Goal: Check status: Check status

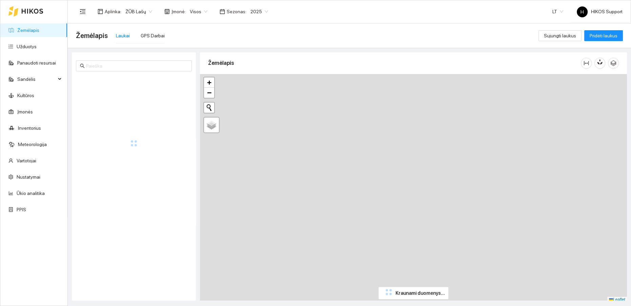
click at [148, 11] on span "ŽŪB Lašų" at bounding box center [138, 11] width 27 height 10
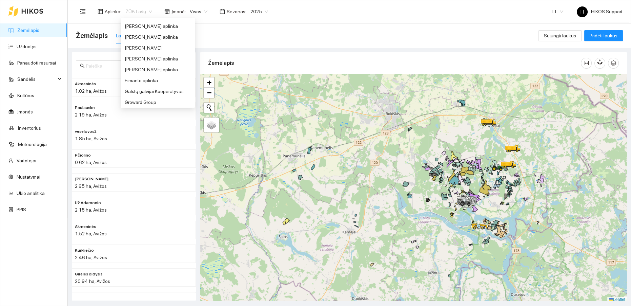
scroll to position [112, 0]
click at [136, 63] on div "[PERSON_NAME] aplinka" at bounding box center [158, 64] width 66 height 7
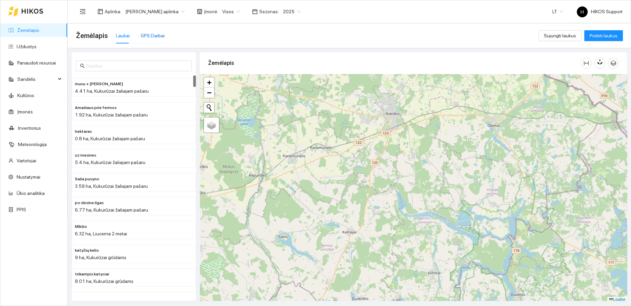
click at [156, 34] on div "GPS Darbai" at bounding box center [153, 35] width 24 height 7
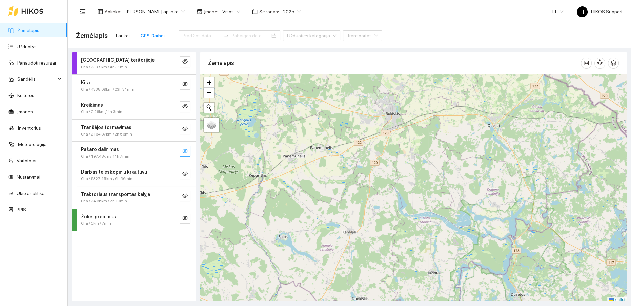
click at [185, 150] on icon "eye-invisible" at bounding box center [184, 151] width 5 height 5
click at [170, 150] on icon "search" at bounding box center [171, 150] width 5 height 5
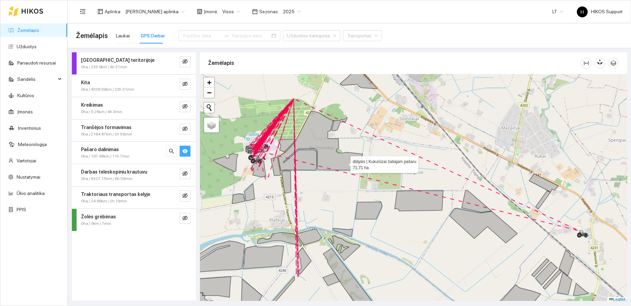
scroll to position [2, 0]
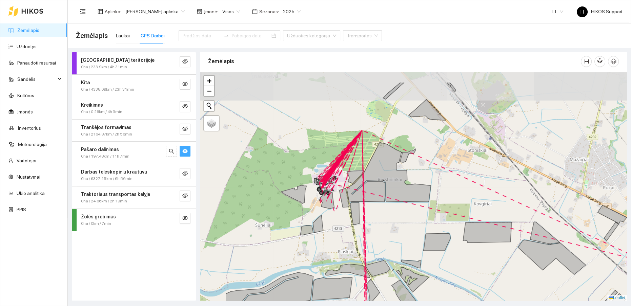
drag, startPoint x: 344, startPoint y: 160, endPoint x: 413, endPoint y: 194, distance: 76.7
click at [413, 194] on icon at bounding box center [389, 172] width 84 height 60
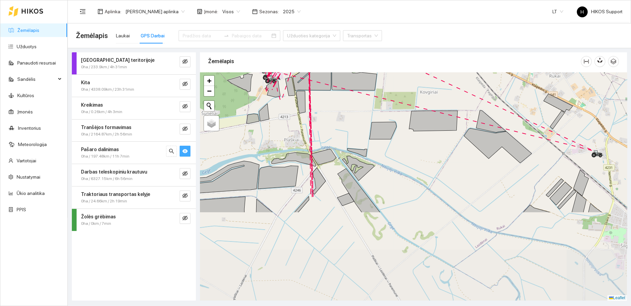
drag, startPoint x: 421, startPoint y: 249, endPoint x: 366, endPoint y: 138, distance: 123.9
click at [366, 138] on div at bounding box center [413, 186] width 427 height 228
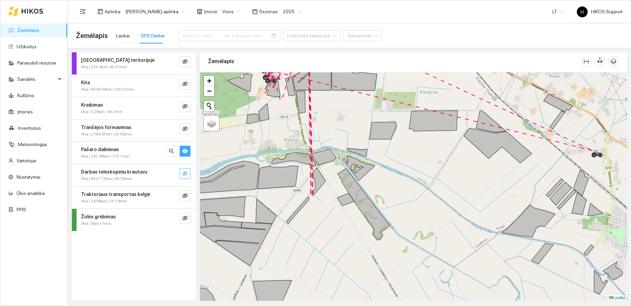
click at [187, 170] on button "button" at bounding box center [185, 173] width 11 height 11
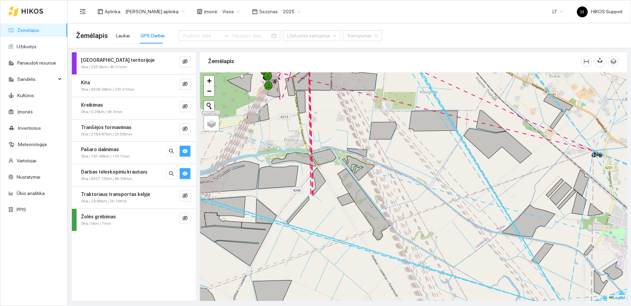
click at [184, 154] on span "eye" at bounding box center [184, 151] width 5 height 6
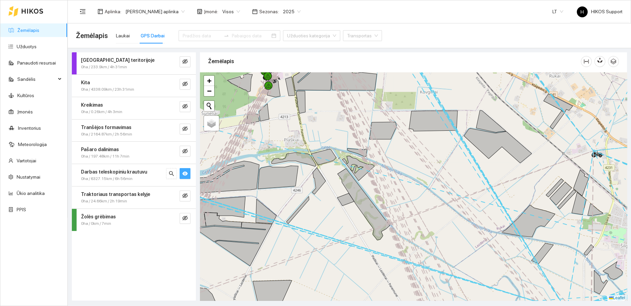
click at [187, 173] on icon "eye" at bounding box center [184, 173] width 5 height 4
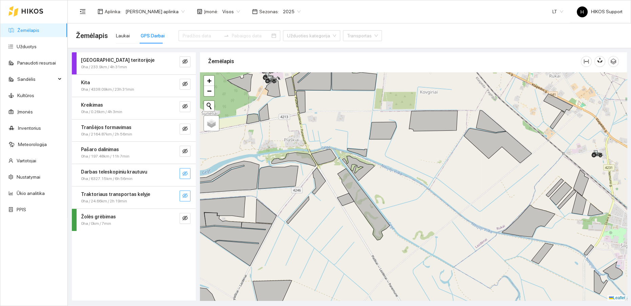
click at [188, 193] on icon "eye-invisible" at bounding box center [184, 195] width 5 height 5
click at [173, 194] on icon "search" at bounding box center [171, 195] width 5 height 5
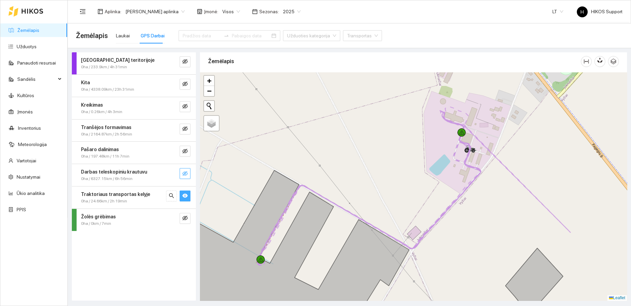
click at [154, 195] on div "Traktoriaus transportas kelyje" at bounding box center [122, 193] width 83 height 7
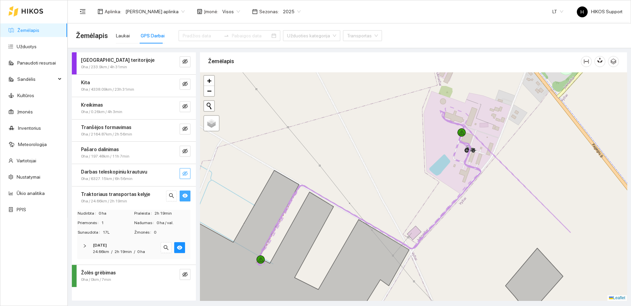
click at [105, 242] on strong "[DATE]" at bounding box center [100, 244] width 14 height 5
click at [476, 149] on icon at bounding box center [471, 148] width 12 height 6
click at [197, 35] on input at bounding box center [202, 35] width 38 height 7
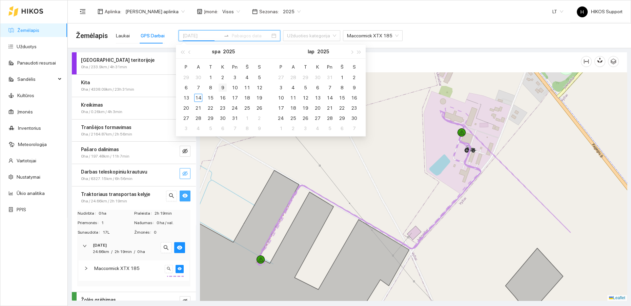
type input "[DATE]"
click at [224, 85] on div "9" at bounding box center [223, 87] width 8 height 8
type input "[DATE]"
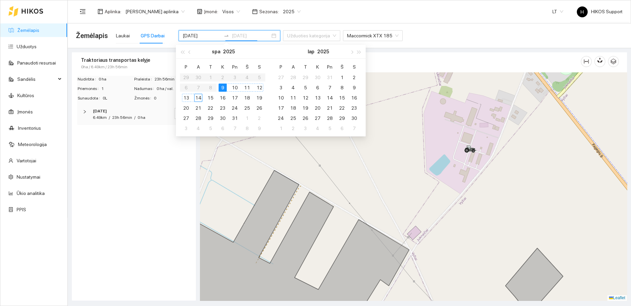
click at [200, 96] on div "14" at bounding box center [198, 98] width 8 height 8
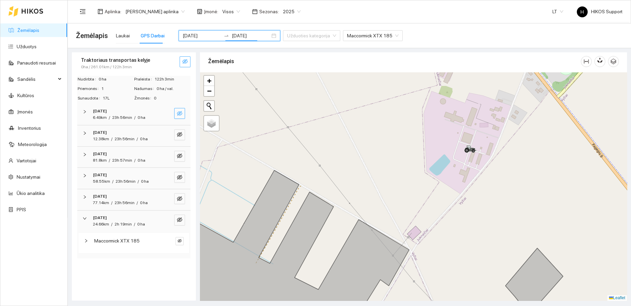
click at [182, 113] on icon "eye-invisible" at bounding box center [179, 113] width 5 height 5
click at [210, 94] on span "−" at bounding box center [209, 90] width 4 height 8
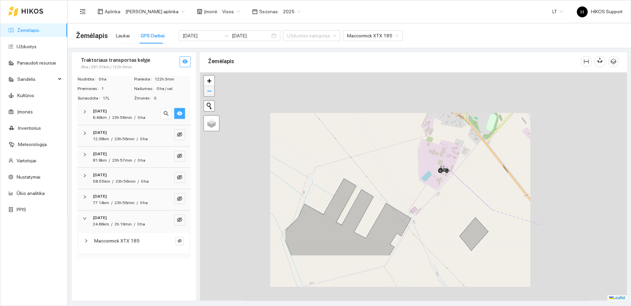
click at [210, 94] on span "−" at bounding box center [209, 90] width 4 height 8
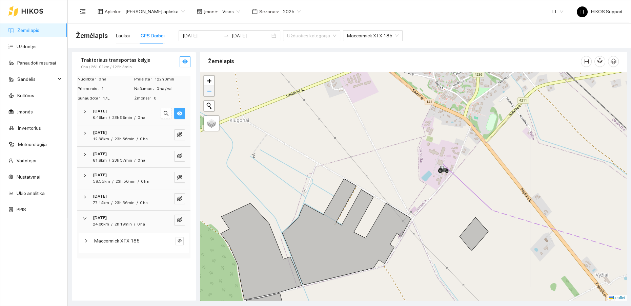
click at [209, 93] on span "−" at bounding box center [209, 90] width 4 height 8
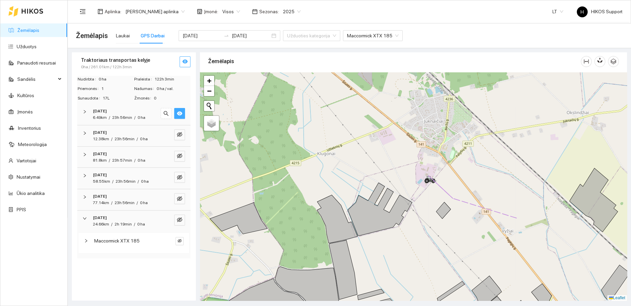
click at [182, 113] on icon "eye" at bounding box center [179, 113] width 5 height 4
click at [178, 133] on icon "eye-invisible" at bounding box center [179, 134] width 5 height 5
click at [178, 133] on icon "eye" at bounding box center [179, 135] width 5 height 4
click at [179, 153] on icon "eye-invisible" at bounding box center [179, 155] width 5 height 5
click at [179, 153] on icon "eye" at bounding box center [179, 155] width 5 height 5
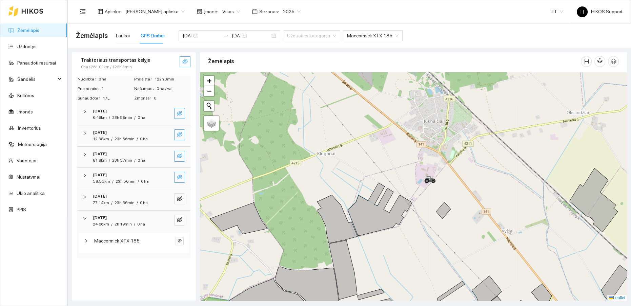
click at [181, 175] on icon "eye-invisible" at bounding box center [179, 177] width 5 height 5
click at [180, 175] on icon "eye" at bounding box center [179, 177] width 5 height 4
click at [179, 198] on icon "eye-invisible" at bounding box center [179, 198] width 5 height 5
click at [179, 198] on icon "eye" at bounding box center [179, 198] width 5 height 4
click at [182, 218] on button "button" at bounding box center [179, 219] width 11 height 11
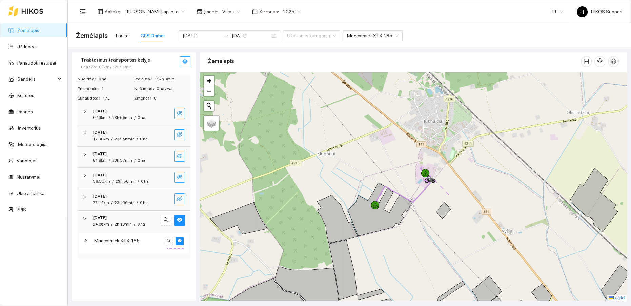
click at [154, 60] on div "Traktoriaus transportas kelyje" at bounding box center [122, 59] width 83 height 7
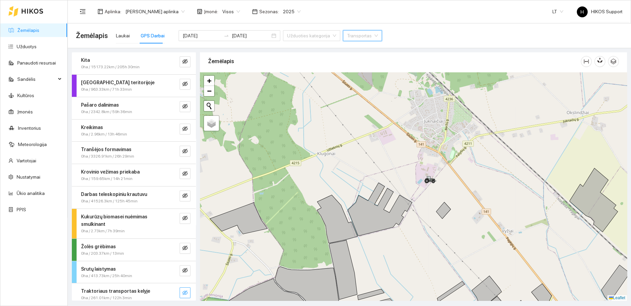
click at [150, 61] on div "Kita" at bounding box center [122, 59] width 83 height 7
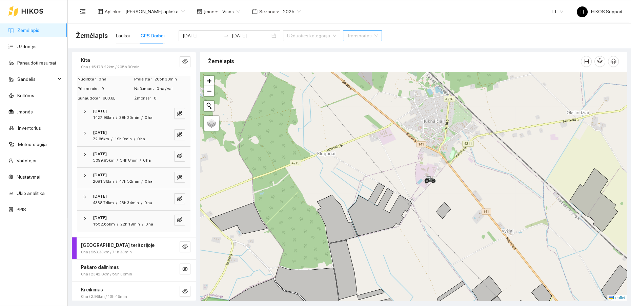
click at [152, 61] on div "Kita" at bounding box center [122, 59] width 83 height 7
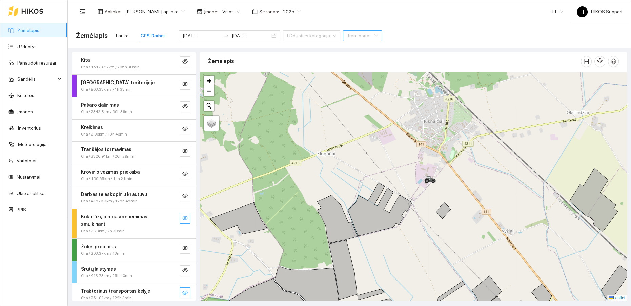
click at [182, 217] on icon "eye-invisible" at bounding box center [184, 217] width 5 height 5
click at [182, 217] on icon "eye" at bounding box center [184, 218] width 5 height 4
click at [185, 196] on icon "eye-invisible" at bounding box center [185, 195] width 1 height 1
click at [182, 196] on icon "eye" at bounding box center [184, 195] width 5 height 5
click at [182, 174] on icon "eye-invisible" at bounding box center [184, 173] width 5 height 5
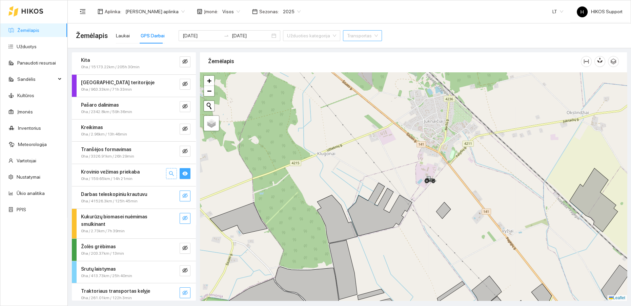
click at [169, 173] on icon "search" at bounding box center [171, 173] width 5 height 5
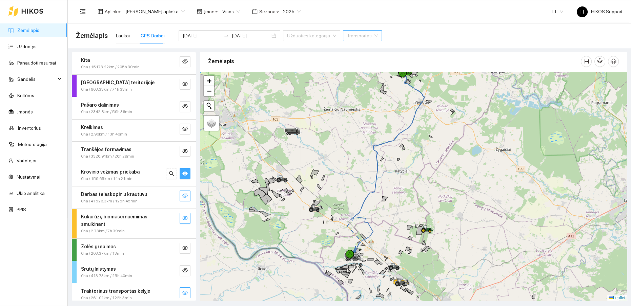
drag, startPoint x: 430, startPoint y: 214, endPoint x: 383, endPoint y: 164, distance: 69.1
click at [383, 164] on div at bounding box center [413, 186] width 427 height 228
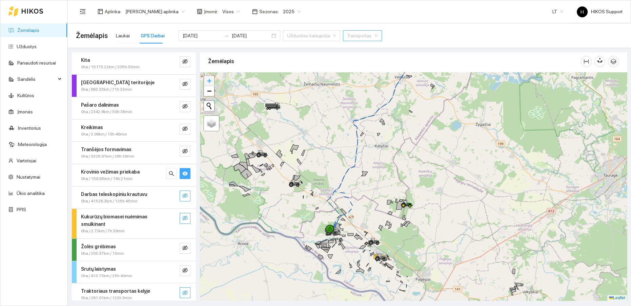
click at [210, 81] on span "+" at bounding box center [209, 80] width 4 height 8
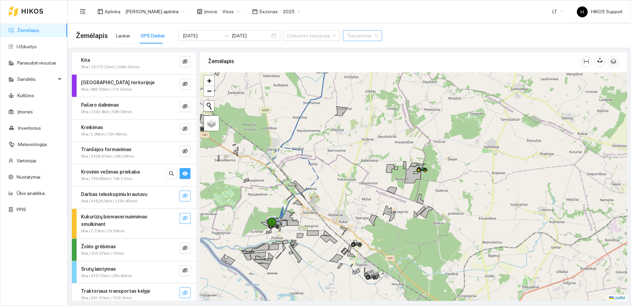
drag, startPoint x: 323, startPoint y: 221, endPoint x: 263, endPoint y: 122, distance: 115.6
click at [336, 183] on div at bounding box center [413, 186] width 427 height 228
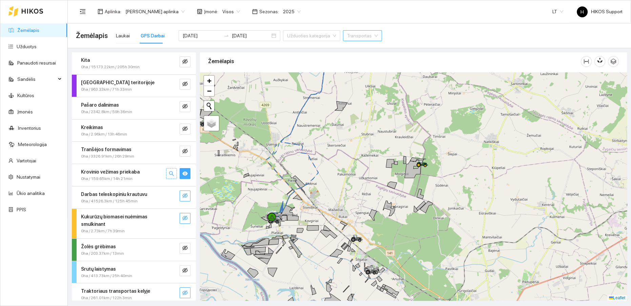
click at [169, 171] on icon "search" at bounding box center [171, 173] width 5 height 5
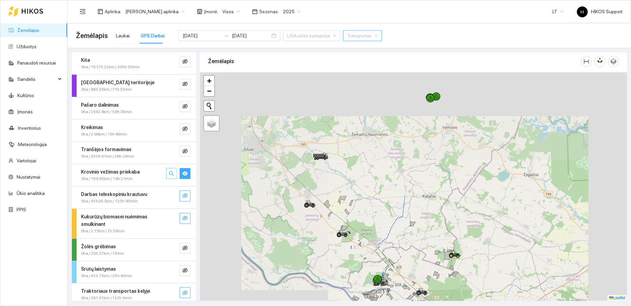
click at [169, 171] on icon "search" at bounding box center [171, 173] width 5 height 5
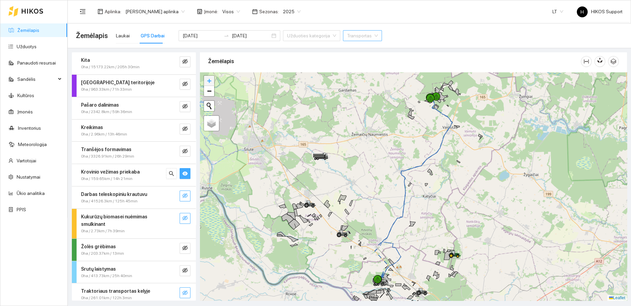
click at [210, 78] on span "+" at bounding box center [209, 80] width 4 height 8
click at [209, 78] on span "+" at bounding box center [209, 80] width 4 height 8
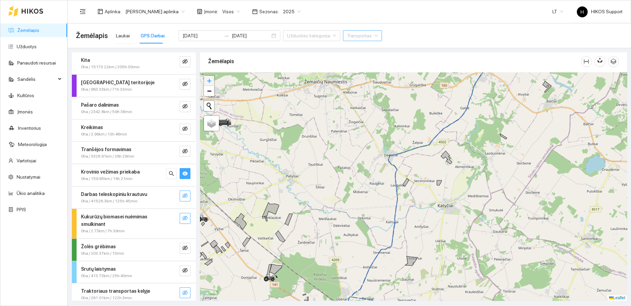
click at [208, 78] on span "+" at bounding box center [209, 80] width 4 height 8
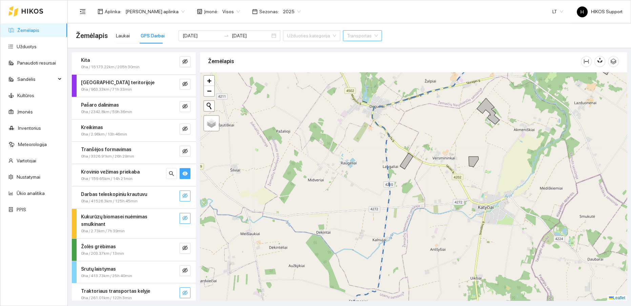
drag, startPoint x: 292, startPoint y: 258, endPoint x: 313, endPoint y: 101, distance: 158.4
click at [314, 106] on div at bounding box center [413, 186] width 427 height 228
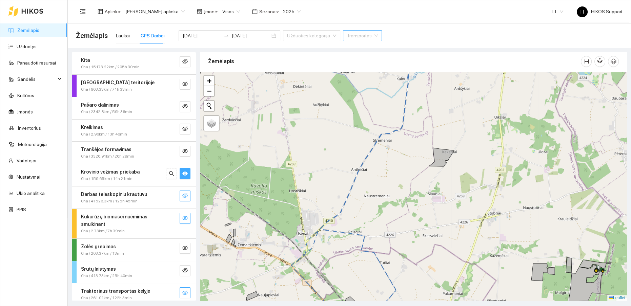
drag, startPoint x: 347, startPoint y: 230, endPoint x: 399, endPoint y: 116, distance: 125.3
click at [399, 125] on div at bounding box center [413, 186] width 427 height 228
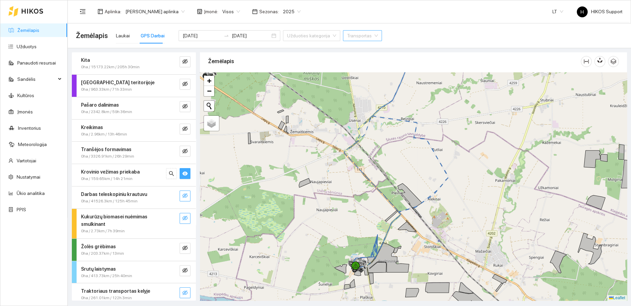
click at [182, 195] on icon "eye-invisible" at bounding box center [184, 195] width 5 height 5
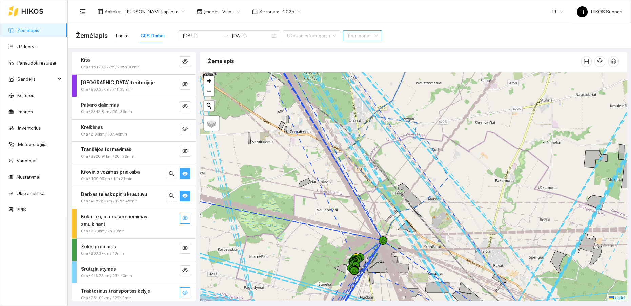
click at [182, 175] on icon "eye" at bounding box center [184, 173] width 5 height 5
drag, startPoint x: 179, startPoint y: 193, endPoint x: 181, endPoint y: 216, distance: 22.8
click at [182, 194] on icon "eye" at bounding box center [184, 196] width 5 height 4
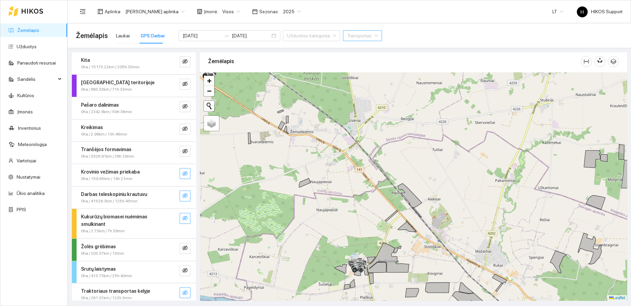
click at [182, 219] on icon "eye-invisible" at bounding box center [184, 217] width 5 height 5
click at [182, 219] on icon "eye" at bounding box center [184, 217] width 5 height 5
click at [182, 246] on icon "eye-invisible" at bounding box center [184, 247] width 5 height 5
click at [182, 246] on icon "eye" at bounding box center [184, 248] width 5 height 4
click at [182, 246] on icon "eye-invisible" at bounding box center [184, 247] width 5 height 5
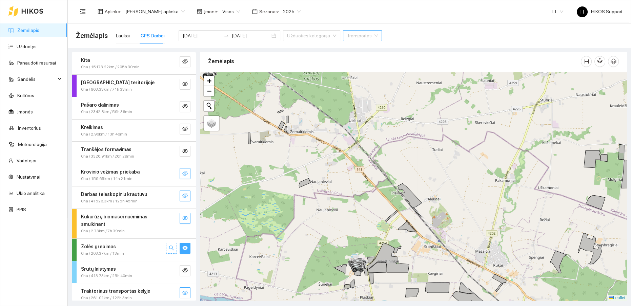
click at [166, 243] on button "button" at bounding box center [171, 247] width 11 height 11
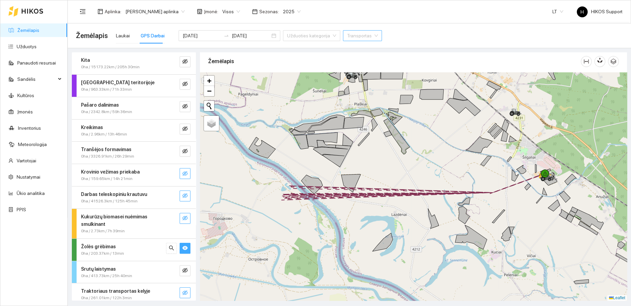
click at [182, 245] on icon "eye" at bounding box center [184, 247] width 5 height 5
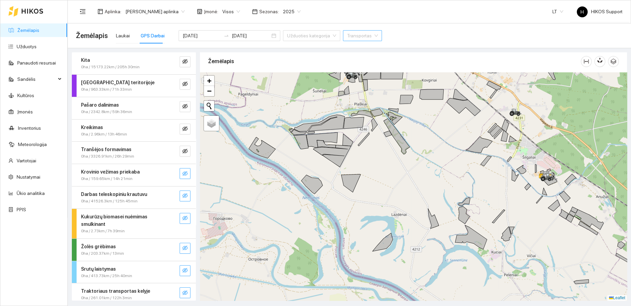
click at [184, 267] on button "button" at bounding box center [185, 270] width 11 height 11
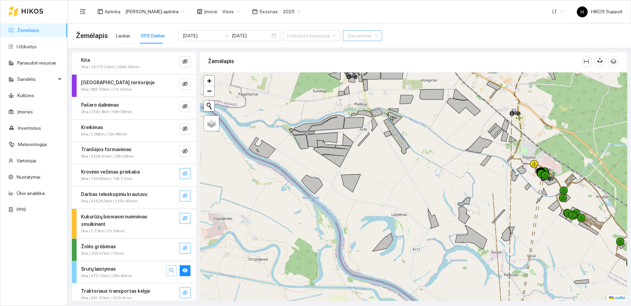
click at [169, 267] on icon "search" at bounding box center [171, 269] width 5 height 5
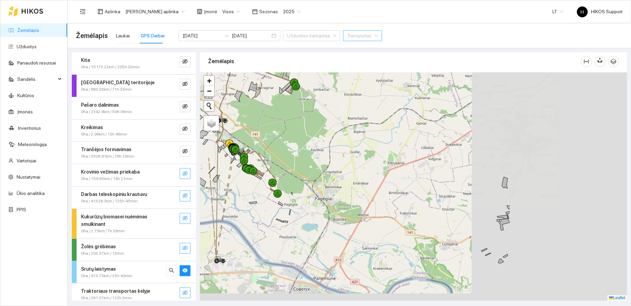
drag, startPoint x: 408, startPoint y: 227, endPoint x: 283, endPoint y: 201, distance: 128.1
click at [286, 203] on div at bounding box center [413, 186] width 427 height 228
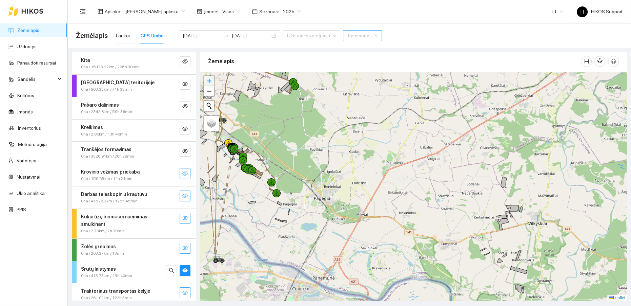
click at [210, 82] on span "+" at bounding box center [209, 80] width 4 height 8
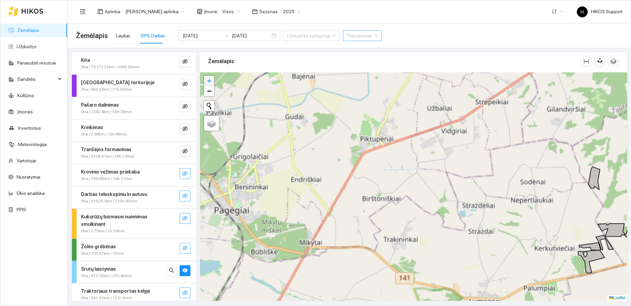
click at [210, 82] on span "+" at bounding box center [209, 80] width 4 height 8
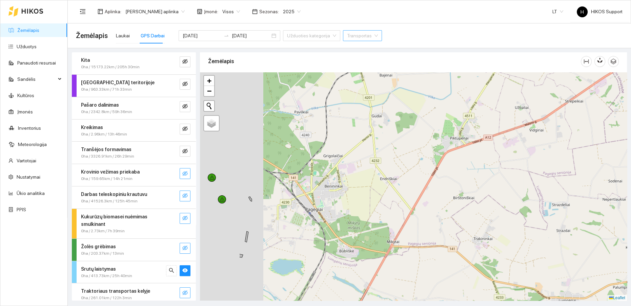
drag, startPoint x: 302, startPoint y: 189, endPoint x: 398, endPoint y: 184, distance: 96.7
click at [398, 184] on div at bounding box center [413, 186] width 427 height 228
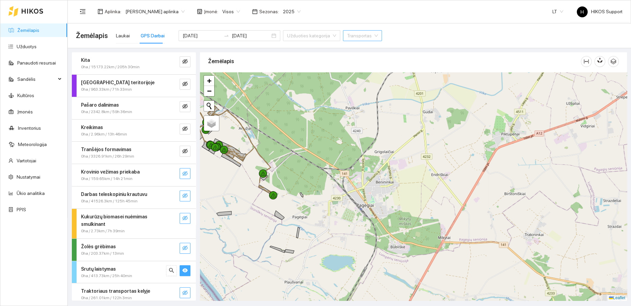
click at [182, 268] on icon "eye" at bounding box center [184, 270] width 5 height 4
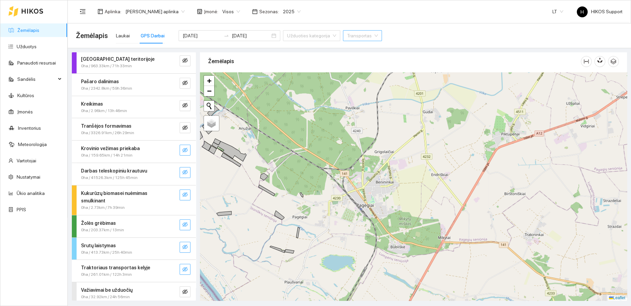
scroll to position [26, 0]
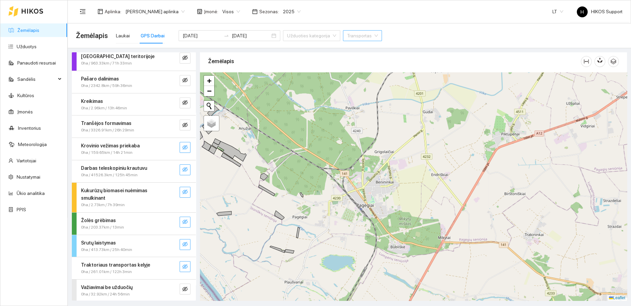
click at [182, 266] on icon "eye-invisible" at bounding box center [184, 265] width 5 height 5
click at [169, 264] on icon "search" at bounding box center [171, 265] width 5 height 5
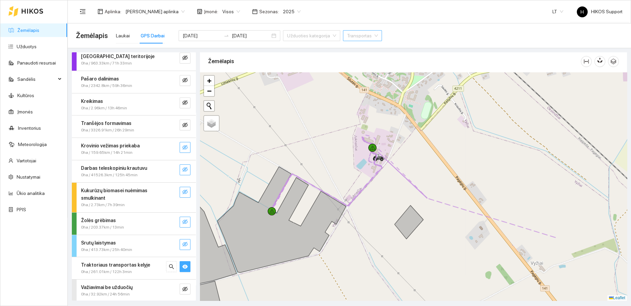
click at [182, 264] on icon "eye" at bounding box center [184, 266] width 5 height 4
click at [182, 288] on icon "eye-invisible" at bounding box center [184, 288] width 5 height 5
click at [169, 286] on icon "search" at bounding box center [171, 288] width 5 height 5
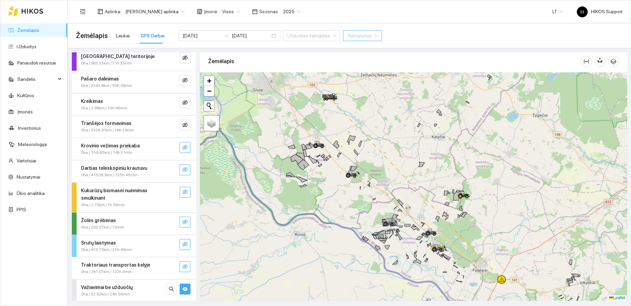
click at [182, 287] on icon "eye" at bounding box center [184, 289] width 5 height 4
